Goal: Task Accomplishment & Management: Manage account settings

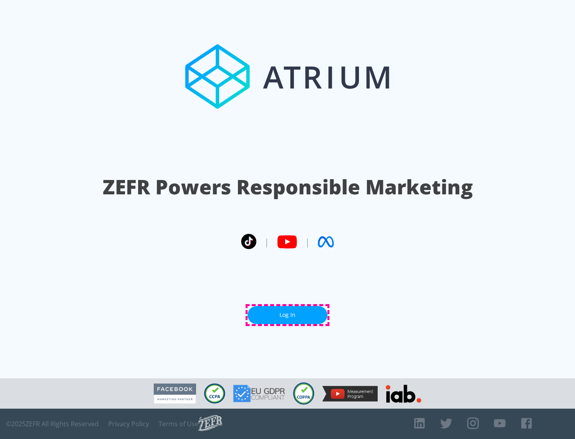
click at [287, 315] on link "Log In" at bounding box center [287, 315] width 80 height 18
